Goal: Transaction & Acquisition: Purchase product/service

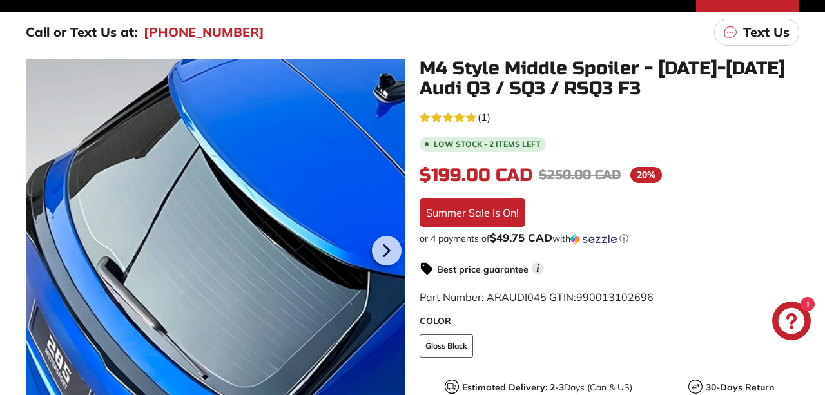
scroll to position [202, 0]
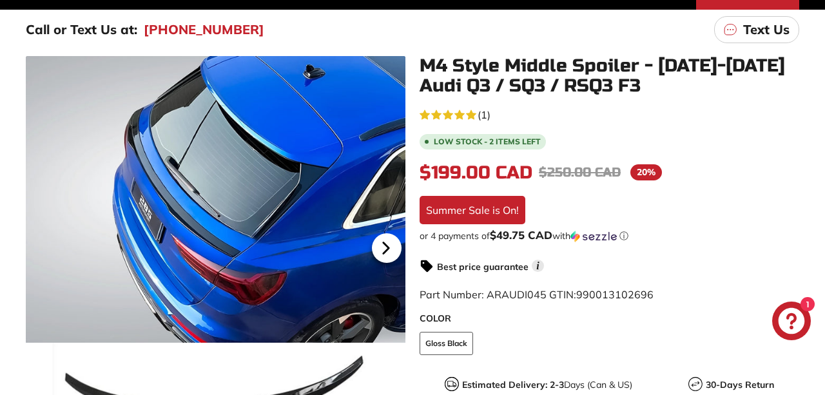
click at [385, 243] on icon at bounding box center [385, 247] width 5 height 11
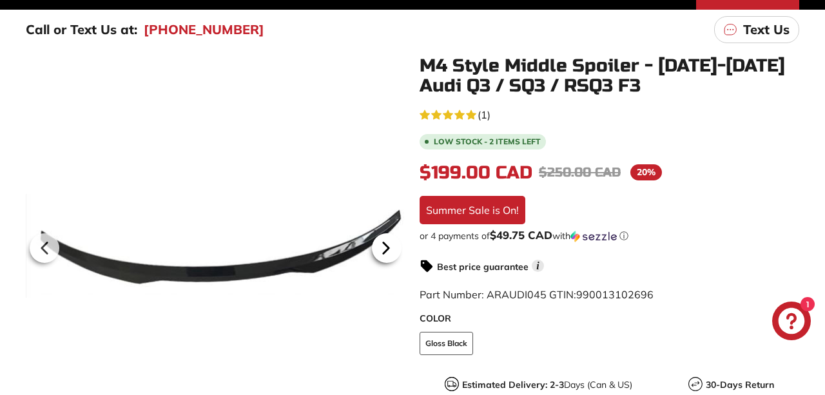
click at [385, 243] on icon at bounding box center [385, 247] width 5 height 11
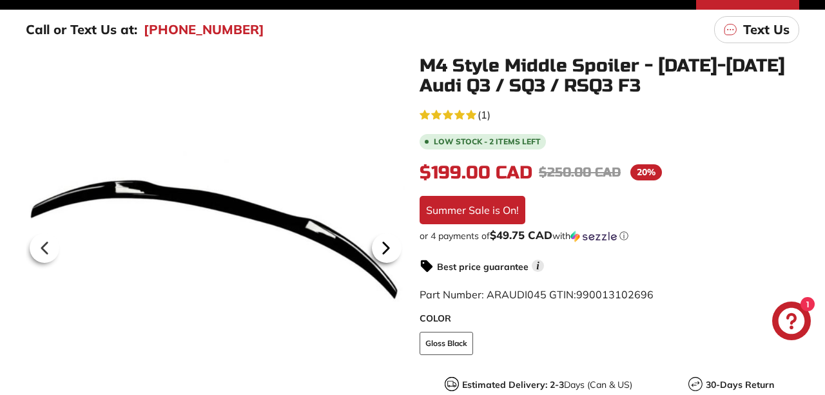
click at [385, 244] on icon at bounding box center [385, 247] width 5 height 11
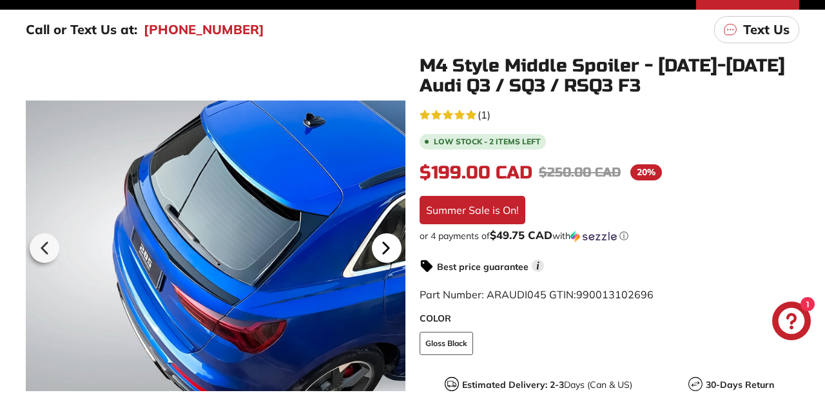
scroll to position [0, 127]
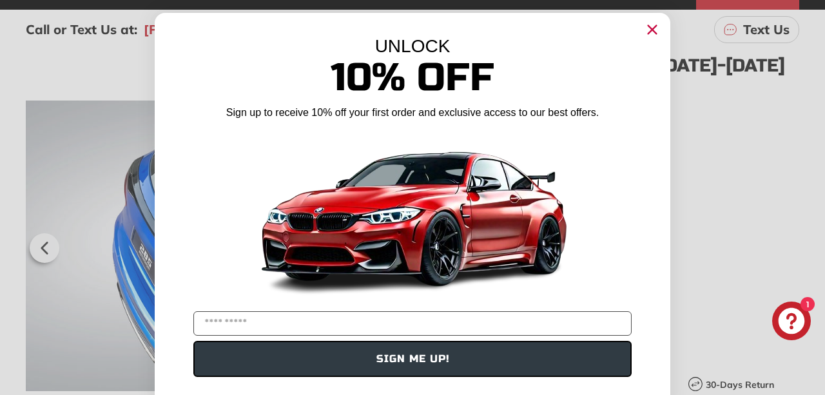
click at [656, 26] on icon "Close dialog" at bounding box center [652, 30] width 8 height 8
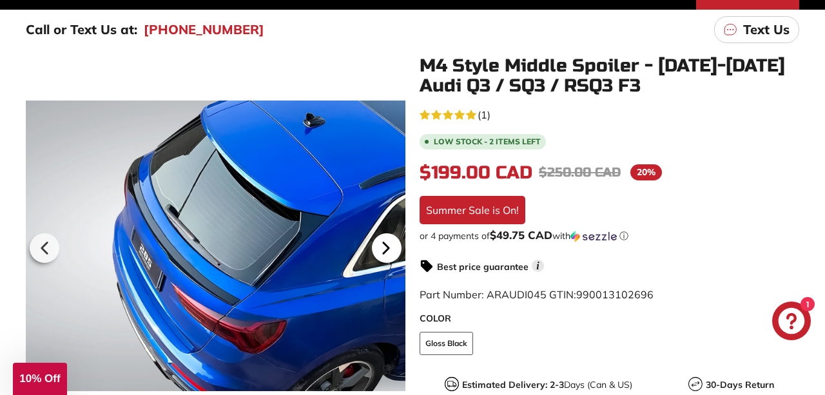
click at [389, 242] on icon at bounding box center [386, 248] width 30 height 30
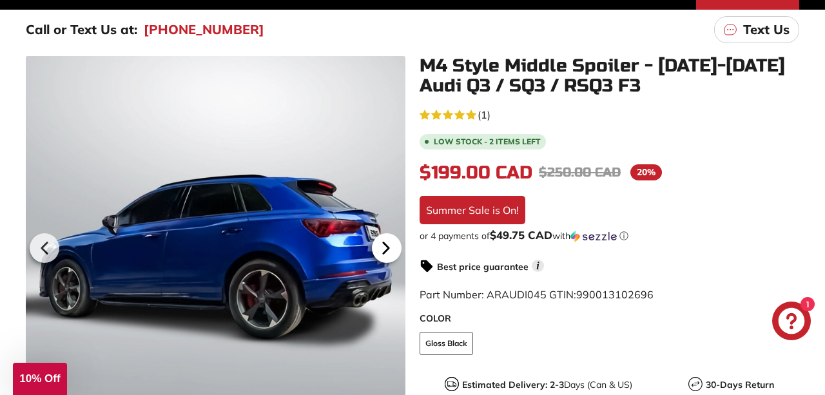
click at [398, 244] on icon at bounding box center [386, 248] width 30 height 30
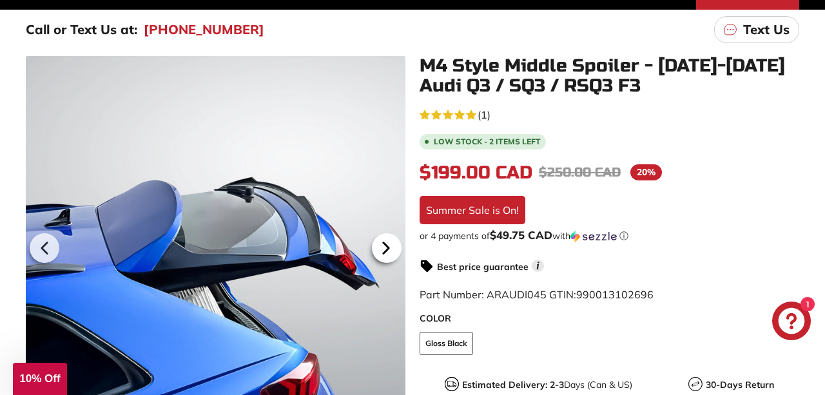
scroll to position [0, 190]
click at [391, 247] on icon at bounding box center [386, 248] width 30 height 30
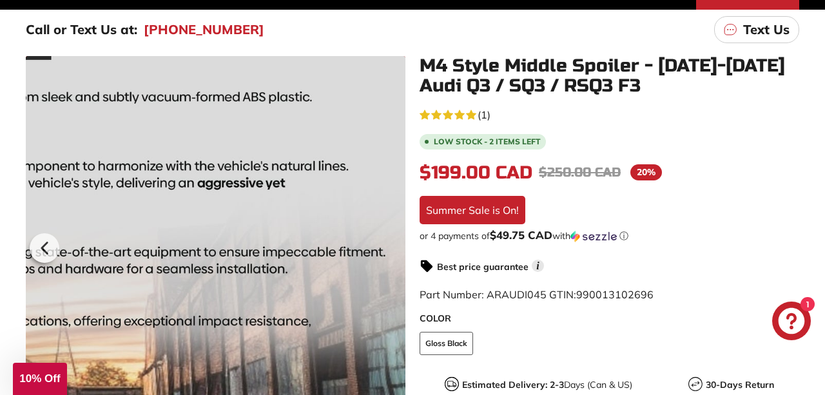
click at [391, 248] on div at bounding box center [216, 246] width 380 height 380
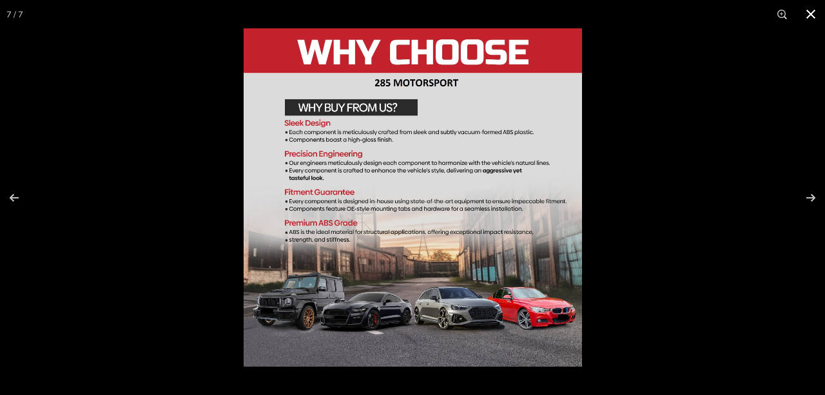
click at [816, 8] on button at bounding box center [811, 14] width 28 height 28
